Goal: Entertainment & Leisure: Consume media (video, audio)

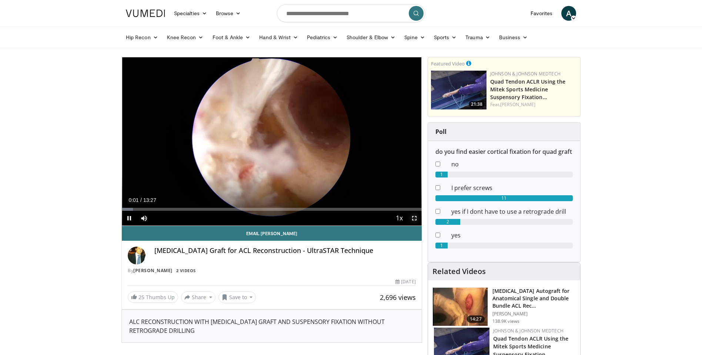
click at [414, 217] on span "Video Player" at bounding box center [414, 218] width 15 height 15
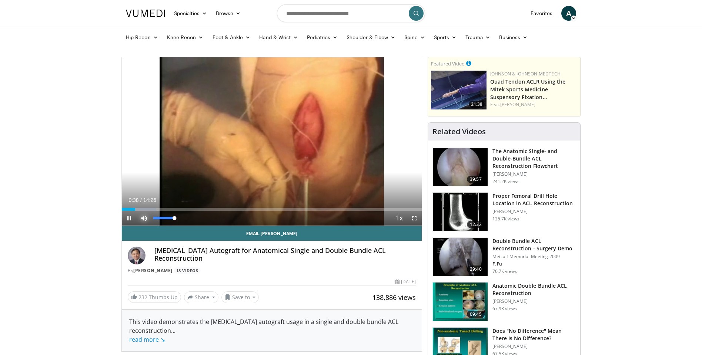
click at [146, 216] on span "Video Player" at bounding box center [144, 218] width 15 height 15
